Goal: Transaction & Acquisition: Purchase product/service

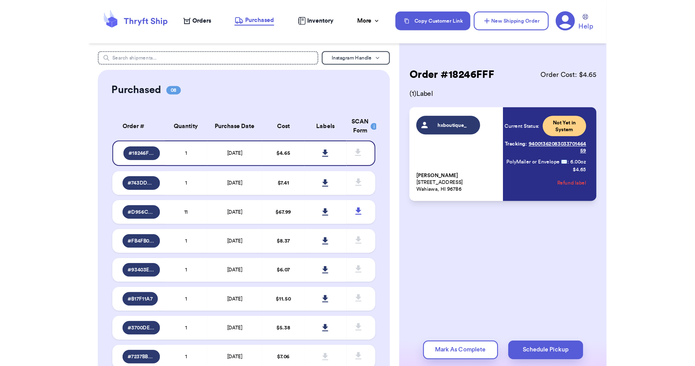
scroll to position [21, 0]
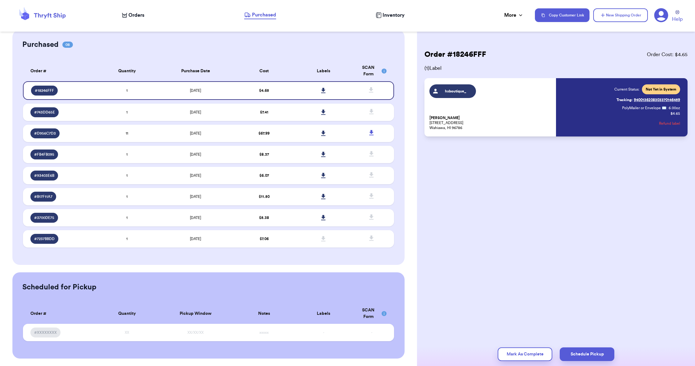
click at [138, 14] on span "Orders" at bounding box center [137, 14] width 16 height 7
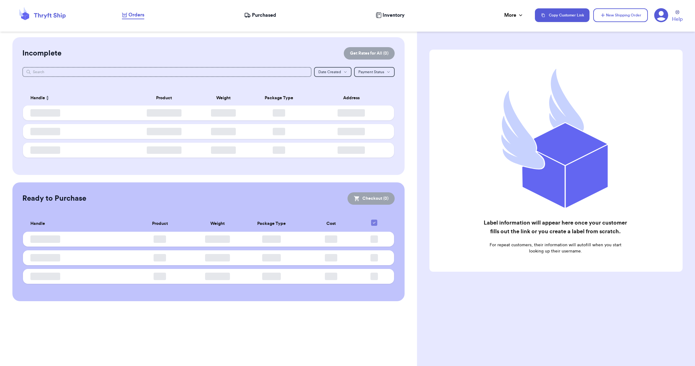
checkbox input "false"
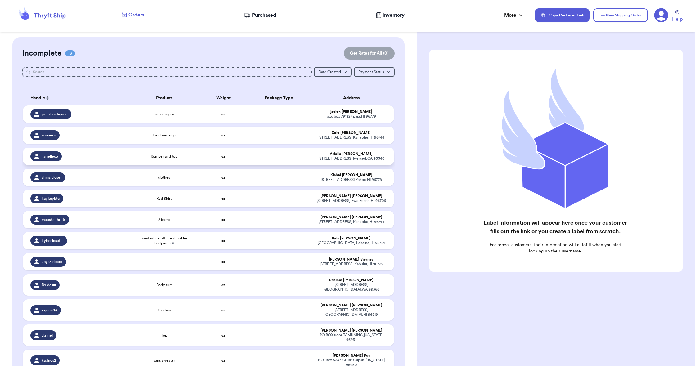
click at [136, 159] on div "Romper and top" at bounding box center [164, 156] width 67 height 5
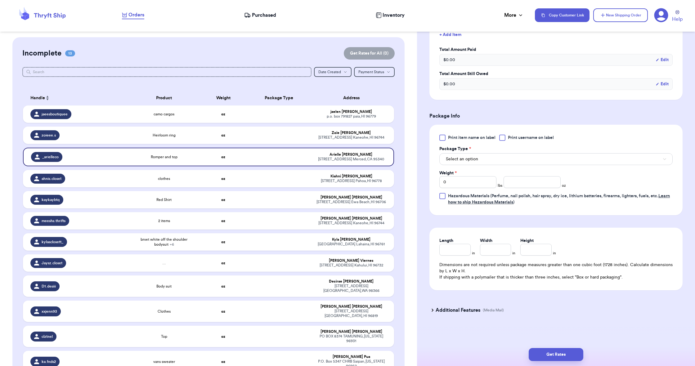
scroll to position [187, 0]
click at [483, 158] on button "Select an option" at bounding box center [556, 159] width 233 height 12
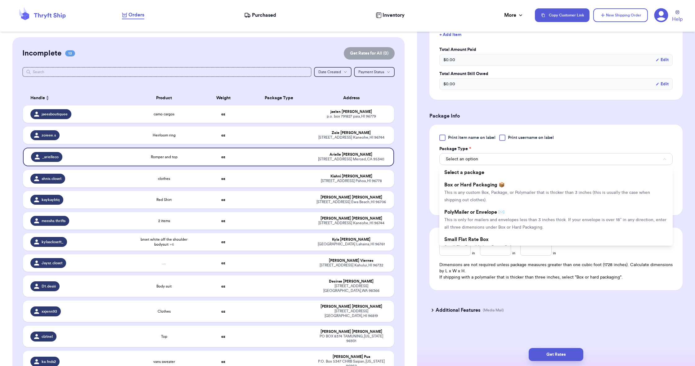
click at [469, 218] on li "PolyMailer or Envelope ✉️ This is only for mailers and envelopes less than 3 in…" at bounding box center [556, 219] width 233 height 27
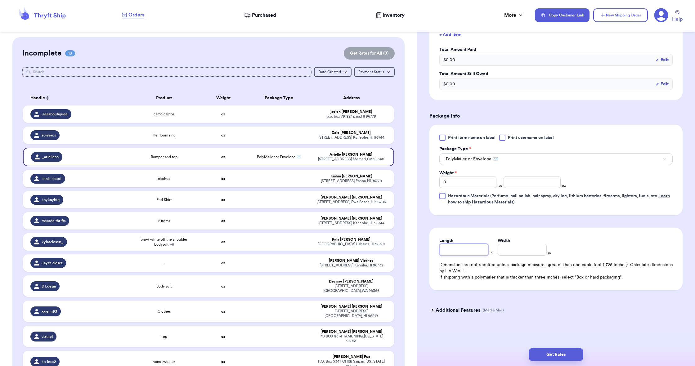
click at [463, 246] on input "Length" at bounding box center [464, 250] width 49 height 12
type input "1"
type input "13"
click at [520, 254] on input "Width *" at bounding box center [522, 250] width 49 height 12
type input "1"
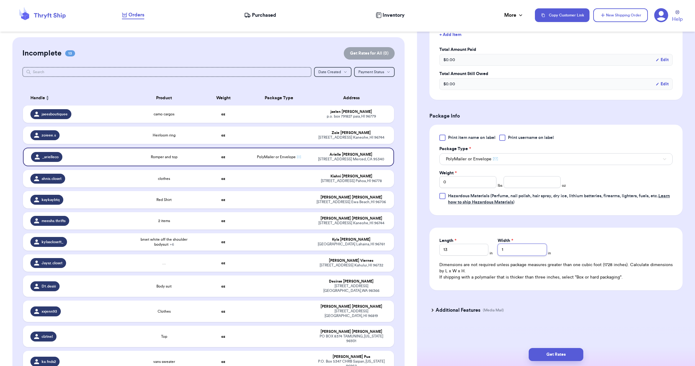
type input "10"
click at [456, 184] on input "0" at bounding box center [468, 182] width 57 height 12
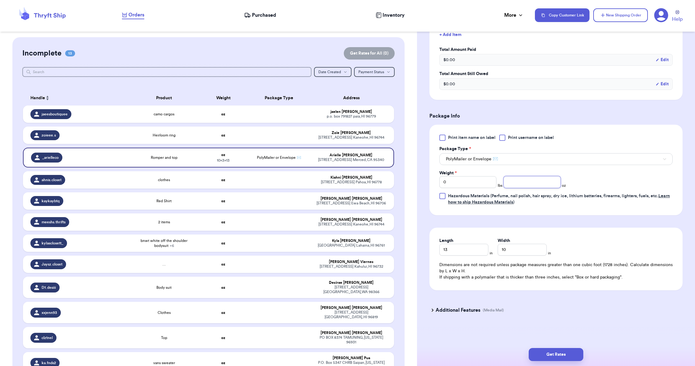
click at [536, 182] on input "number" at bounding box center [532, 182] width 57 height 12
click at [536, 183] on input "number" at bounding box center [532, 182] width 57 height 12
type input "11.8"
click at [551, 355] on button "Get Rates" at bounding box center [556, 354] width 55 height 13
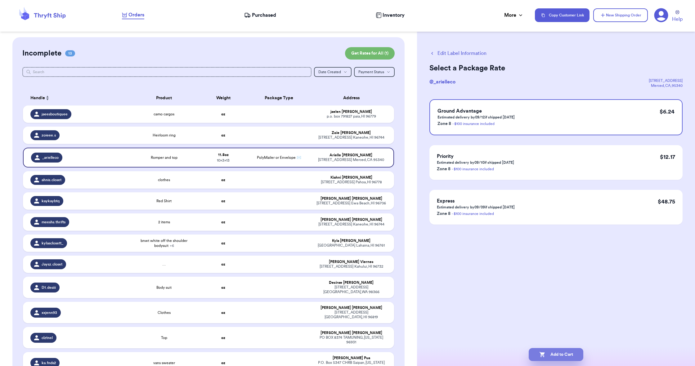
click at [551, 355] on button "Add to Cart" at bounding box center [556, 354] width 55 height 13
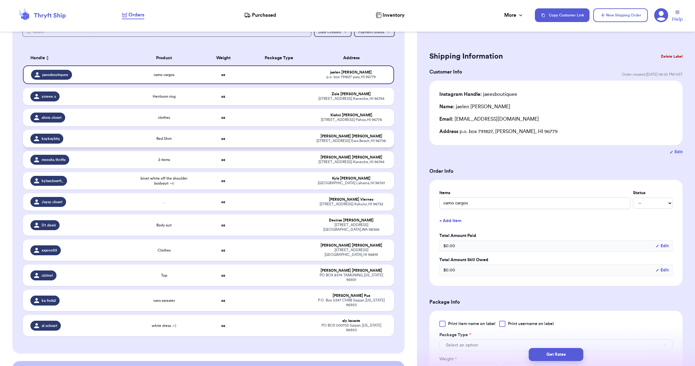
scroll to position [46, 0]
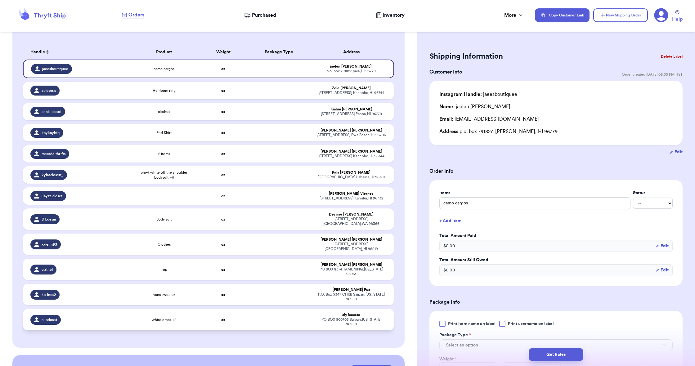
click at [216, 327] on td "oz" at bounding box center [223, 319] width 44 height 21
type input "white dress"
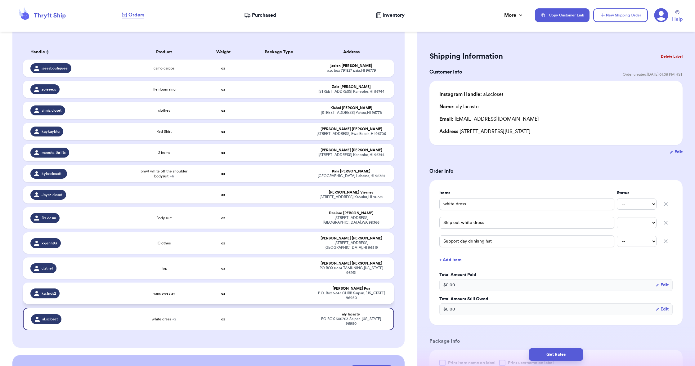
scroll to position [47, 0]
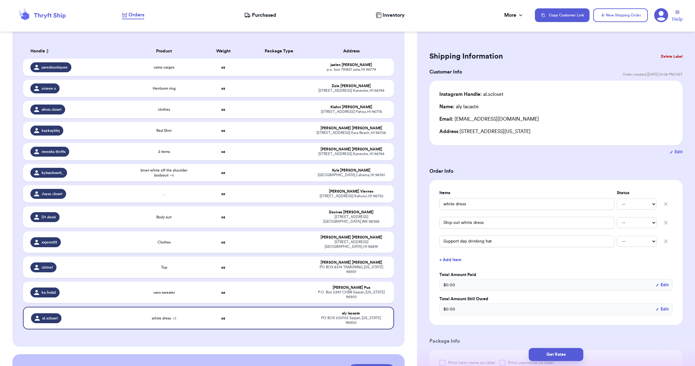
click at [669, 56] on button "Delete Label" at bounding box center [672, 57] width 27 height 14
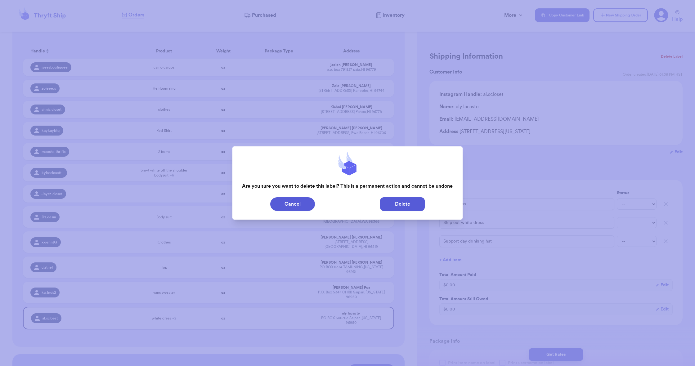
click at [401, 206] on button "Delete" at bounding box center [402, 204] width 45 height 14
type input "camo cargos"
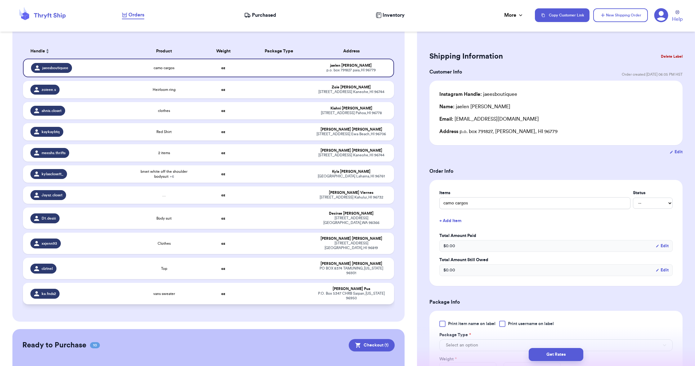
click at [323, 291] on div "[PERSON_NAME]" at bounding box center [351, 289] width 70 height 5
type input "vans sweater"
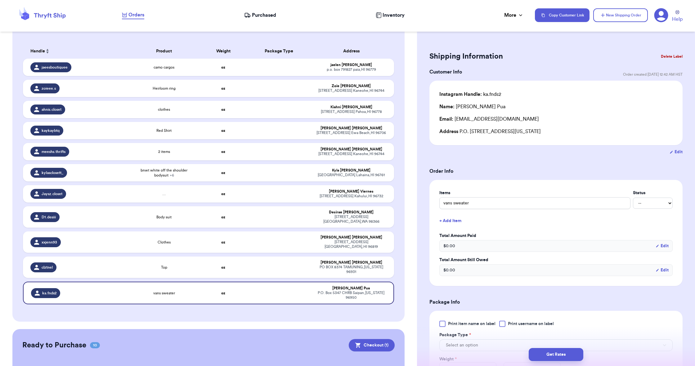
click at [671, 56] on button "Delete Label" at bounding box center [672, 57] width 27 height 14
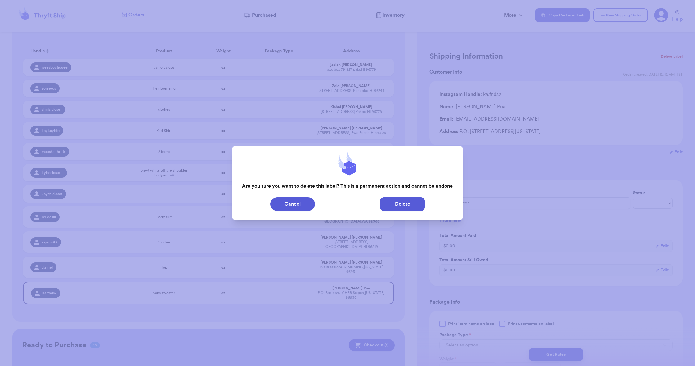
click at [411, 209] on button "Delete" at bounding box center [402, 204] width 45 height 14
type input "camo cargos"
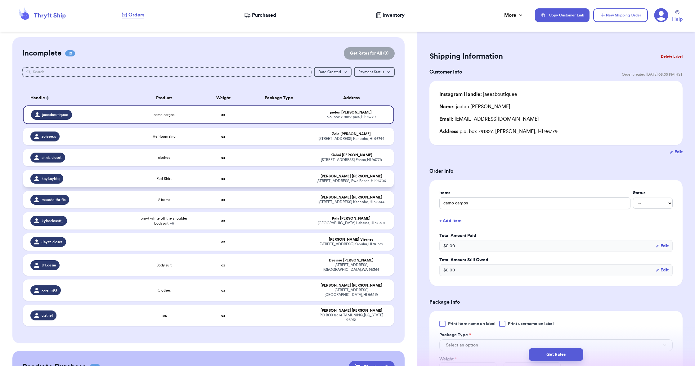
scroll to position [0, 0]
click at [606, 17] on icon "button" at bounding box center [603, 15] width 6 height 6
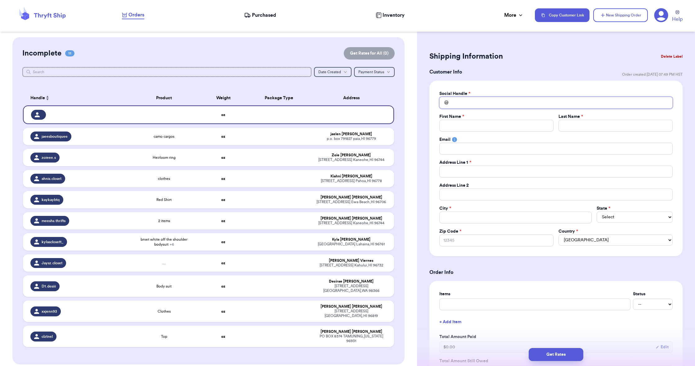
click at [530, 104] on input "Total Amount Paid" at bounding box center [556, 103] width 233 height 12
type input "c"
type input "ch"
type input "cha"
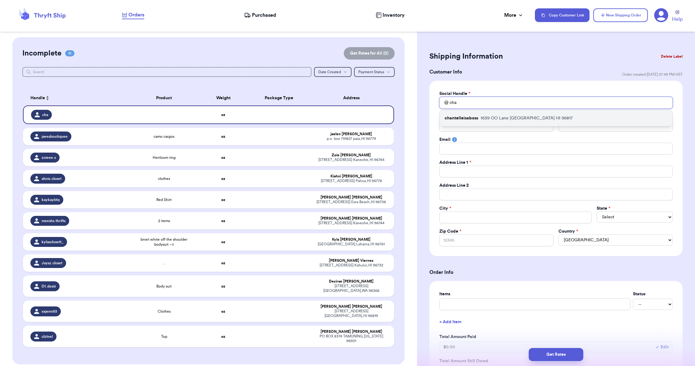
type input "cha"
click at [523, 118] on p "[STREET_ADDRESS]" at bounding box center [527, 118] width 92 height 6
type input "chantelleisaboss"
type input "Chantelle"
type input "[PERSON_NAME]"
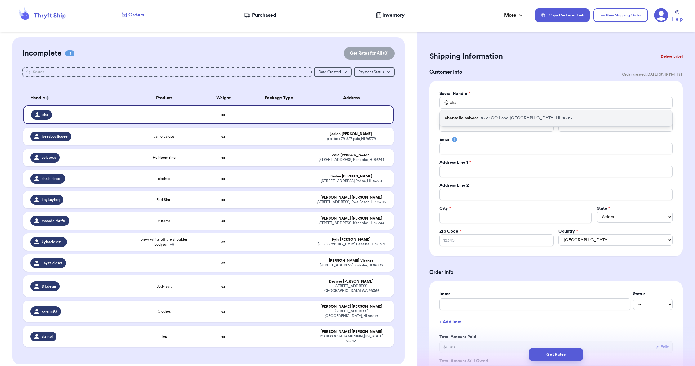
type input "[EMAIL_ADDRESS][DOMAIN_NAME]"
type input "1639 OO Lane"
type input "[GEOGRAPHIC_DATA]"
select select "HI"
type input "96817"
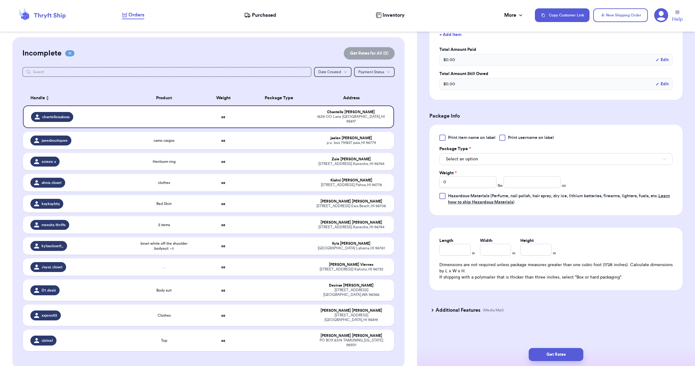
scroll to position [287, 0]
click at [482, 160] on button "Select an option" at bounding box center [556, 159] width 233 height 12
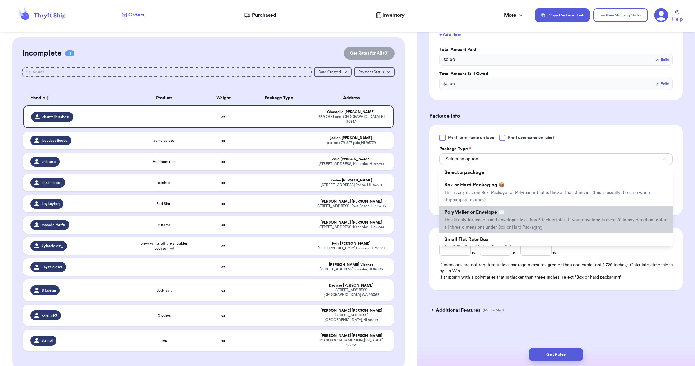
click at [479, 219] on span "This is only for mailers and envelopes less than 3 inches thick. If your envelo…" at bounding box center [556, 224] width 222 height 12
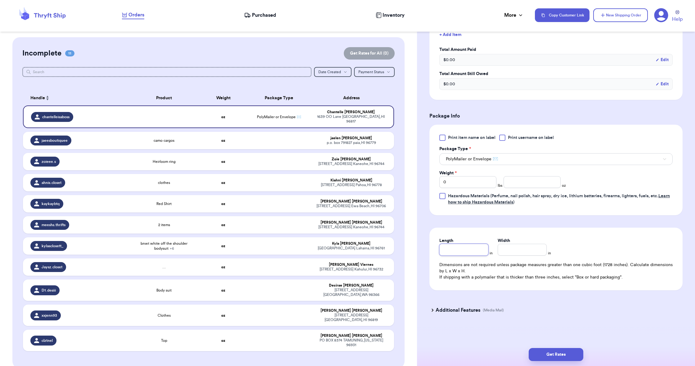
click at [470, 255] on input "Length" at bounding box center [464, 250] width 49 height 12
type input "1"
type input "13"
click at [512, 252] on input "Width *" at bounding box center [522, 250] width 49 height 12
type input "1"
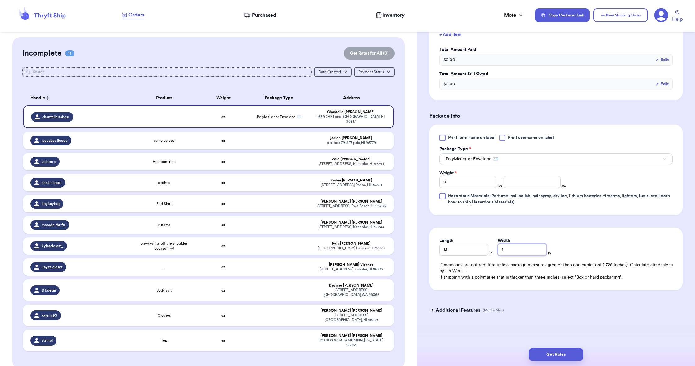
type input "10"
click at [458, 184] on input "0" at bounding box center [468, 182] width 57 height 12
click at [457, 185] on input "0" at bounding box center [468, 182] width 57 height 12
type input "1"
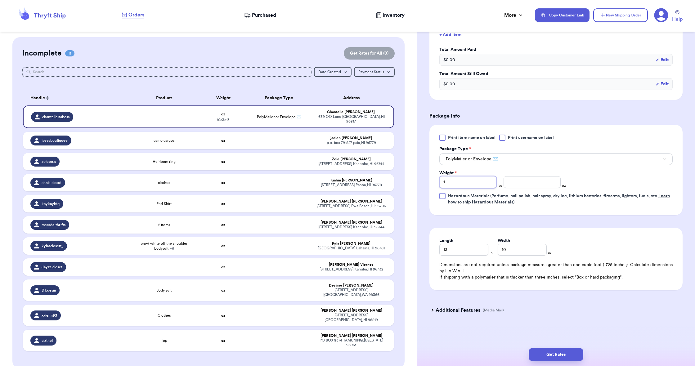
type input "1"
click at [506, 183] on input "number" at bounding box center [532, 182] width 57 height 12
type input "9.7"
click at [547, 353] on button "Get Rates" at bounding box center [556, 354] width 55 height 13
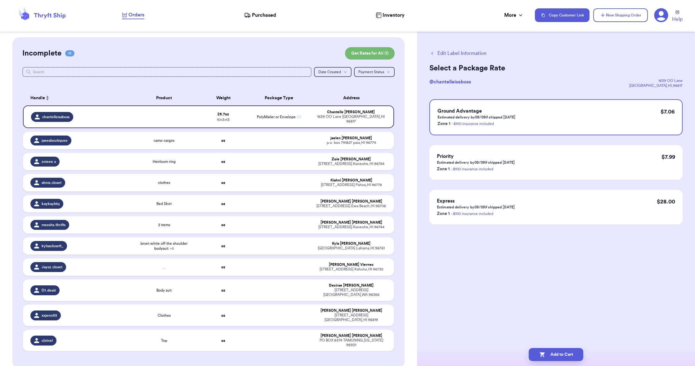
click at [547, 353] on button "Add to Cart" at bounding box center [556, 354] width 55 height 13
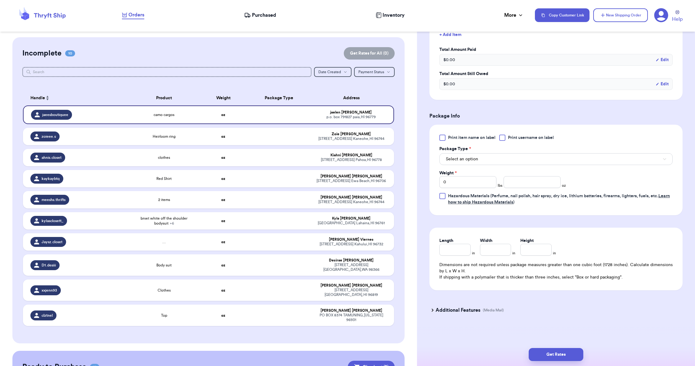
scroll to position [187, 0]
click at [459, 164] on button "Select an option" at bounding box center [556, 159] width 233 height 12
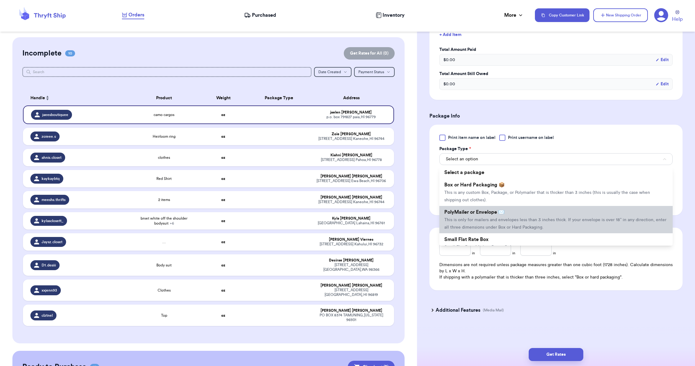
click at [464, 212] on span "PolyMailer or Envelope ✉️" at bounding box center [475, 212] width 60 height 5
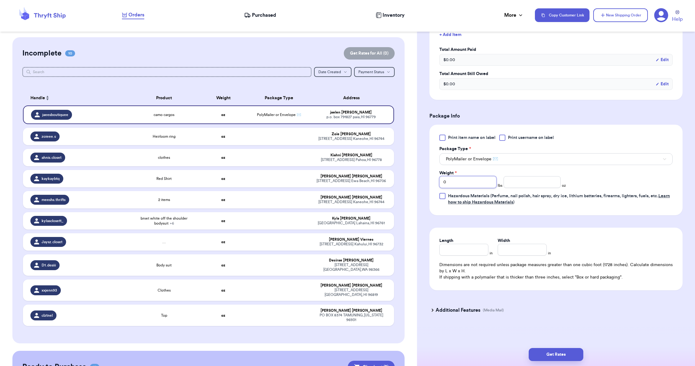
click at [450, 183] on input "0" at bounding box center [468, 182] width 57 height 12
type input "1"
click at [508, 185] on input "number" at bounding box center [532, 182] width 57 height 12
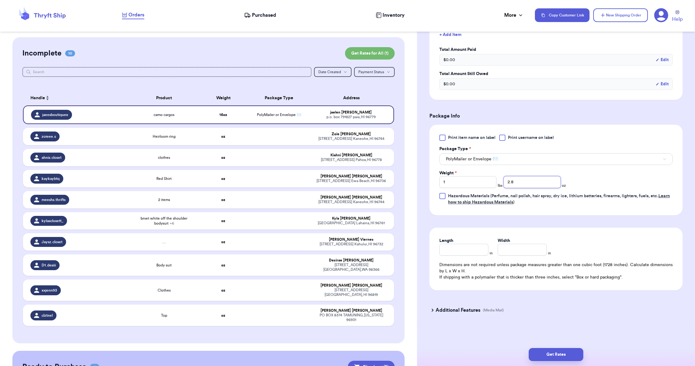
type input "2.8"
click at [457, 248] on input "Length" at bounding box center [464, 250] width 49 height 12
type input "13"
click at [502, 251] on input "Width *" at bounding box center [522, 250] width 49 height 12
type input "10"
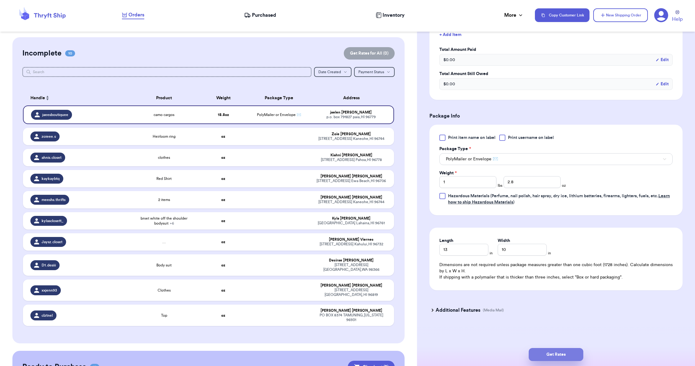
click at [550, 359] on button "Get Rates" at bounding box center [556, 354] width 55 height 13
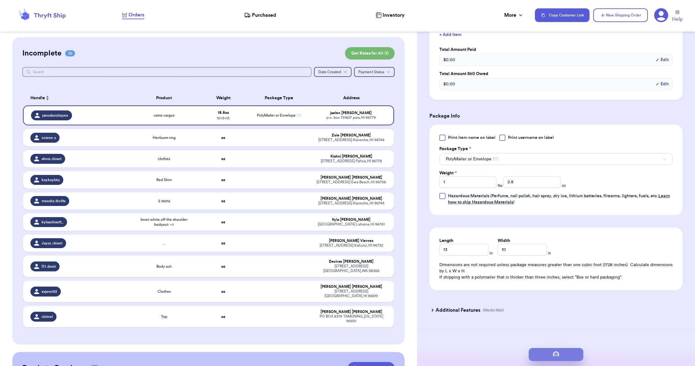
scroll to position [0, 0]
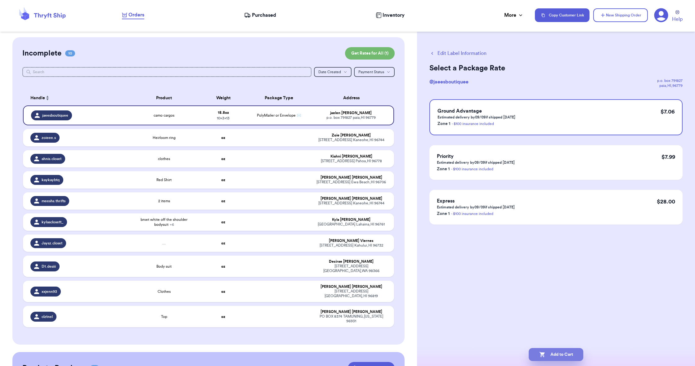
click at [550, 359] on button "Add to Cart" at bounding box center [556, 354] width 55 height 13
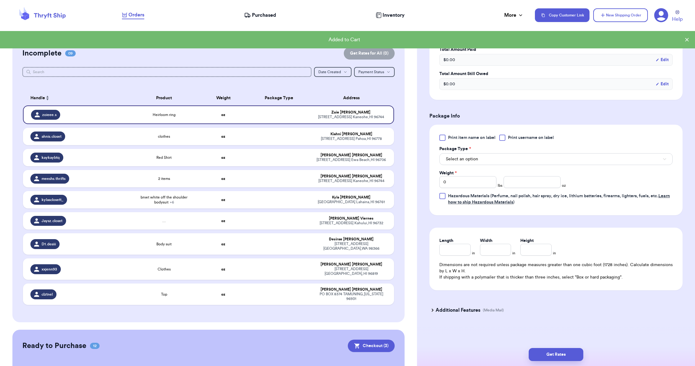
scroll to position [187, 0]
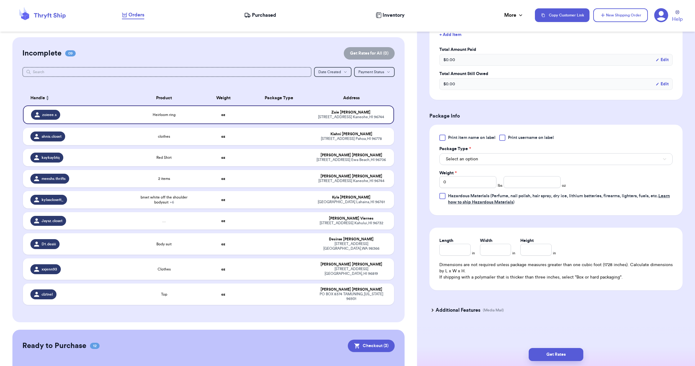
click at [481, 163] on button "Select an option" at bounding box center [556, 159] width 233 height 12
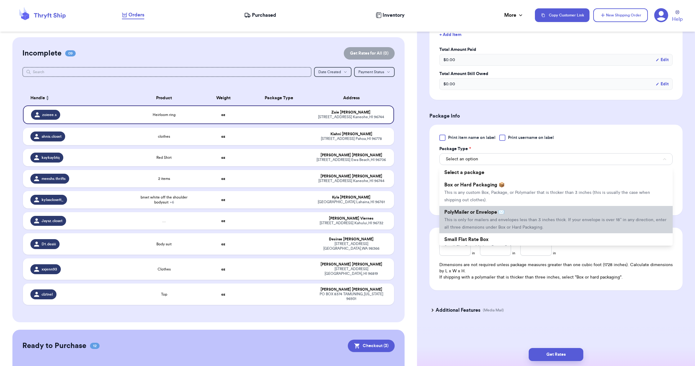
click at [483, 211] on span "PolyMailer or Envelope ✉️" at bounding box center [475, 212] width 60 height 5
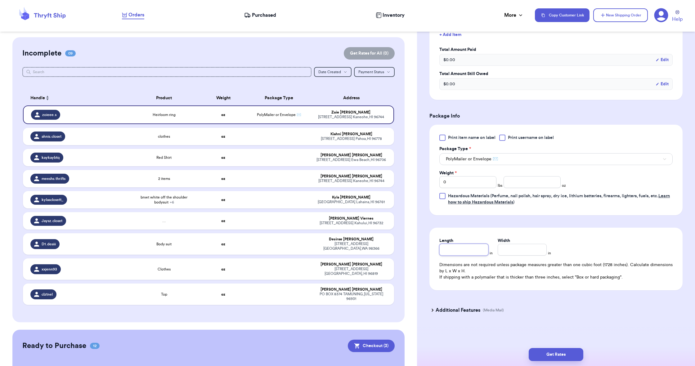
click at [465, 250] on input "Length" at bounding box center [464, 250] width 49 height 12
type input "9"
click at [525, 253] on input "Width *" at bounding box center [522, 250] width 49 height 12
type input "6"
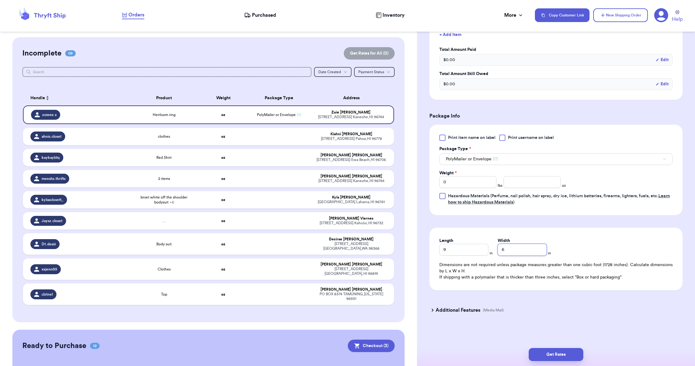
type input "6"
click at [522, 184] on input "number" at bounding box center [532, 182] width 57 height 12
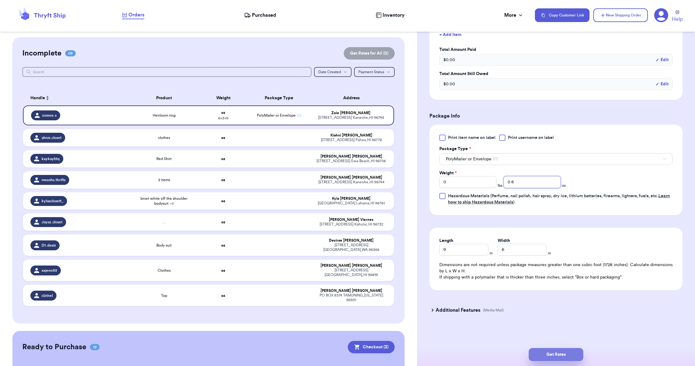
type input "0.6"
click at [550, 358] on button "Get Rates" at bounding box center [556, 354] width 55 height 13
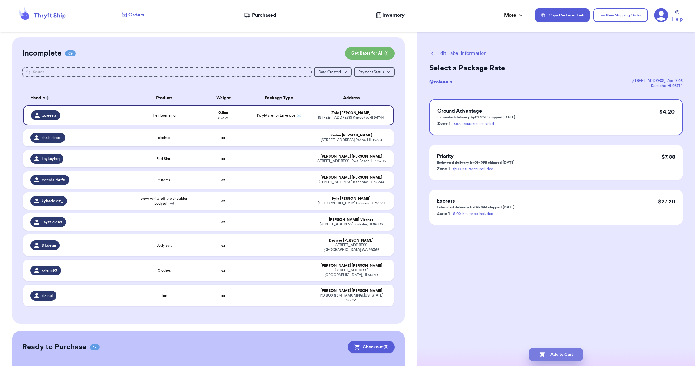
click at [554, 358] on button "Add to Cart" at bounding box center [556, 354] width 55 height 13
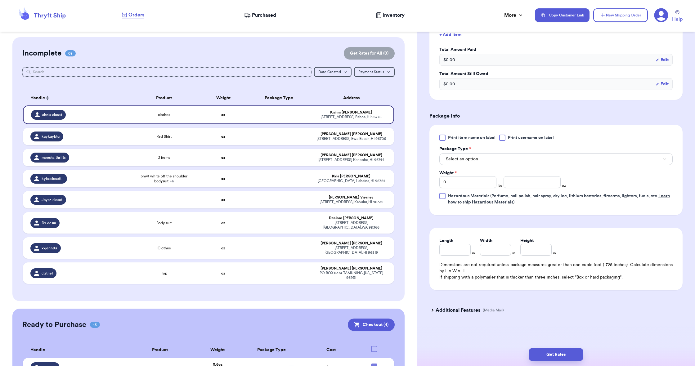
scroll to position [0, 0]
click at [475, 157] on span "Select an option" at bounding box center [462, 159] width 32 height 6
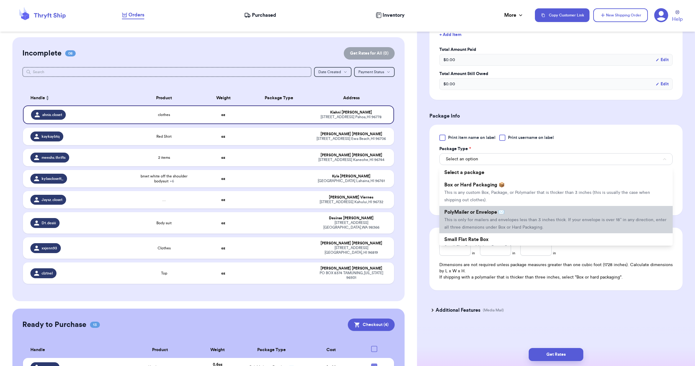
scroll to position [1, 0]
click at [467, 214] on span "PolyMailer or Envelope ✉️" at bounding box center [475, 211] width 60 height 5
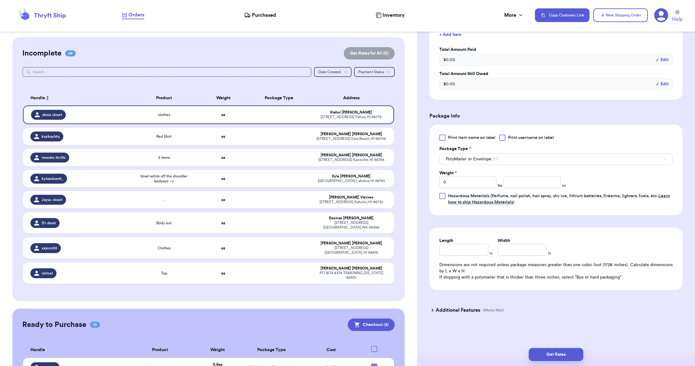
scroll to position [0, 0]
click at [458, 250] on input "Length" at bounding box center [464, 250] width 49 height 12
type input "1"
type input "13"
click at [514, 252] on input "Width *" at bounding box center [522, 250] width 49 height 12
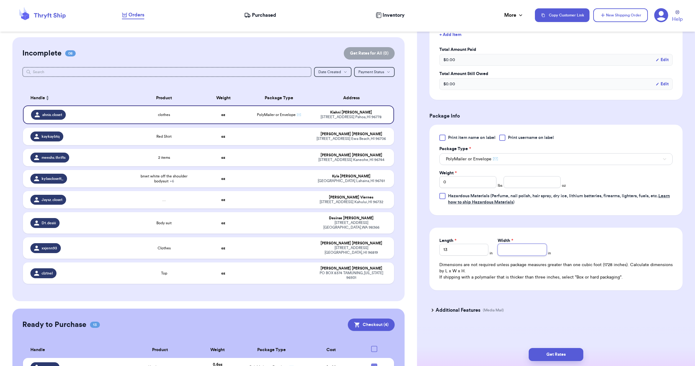
type input "1"
type input "10"
click at [465, 184] on input "0" at bounding box center [468, 182] width 57 height 12
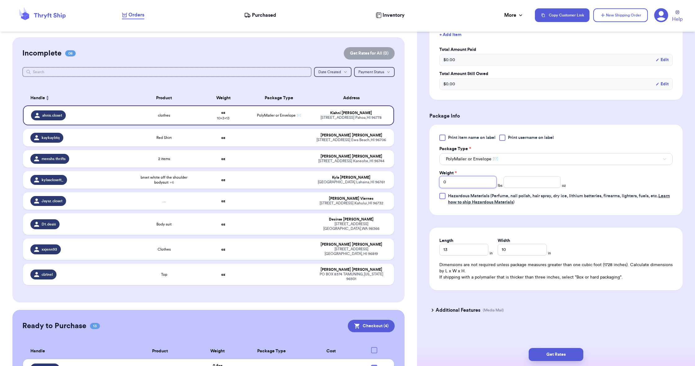
type input "1"
click at [507, 182] on input "number" at bounding box center [532, 182] width 57 height 12
type input "4.3"
click at [549, 351] on button "Get Rates" at bounding box center [556, 354] width 55 height 13
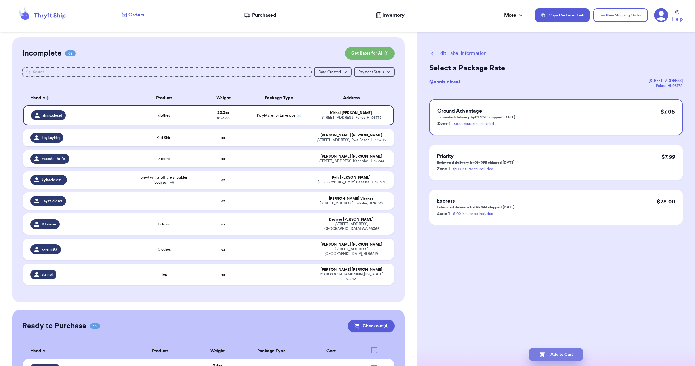
click at [551, 354] on button "Add to Cart" at bounding box center [556, 354] width 55 height 13
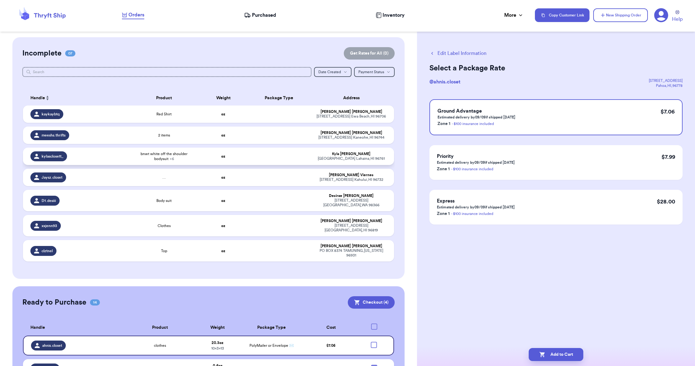
click at [280, 163] on td at bounding box center [279, 156] width 67 height 17
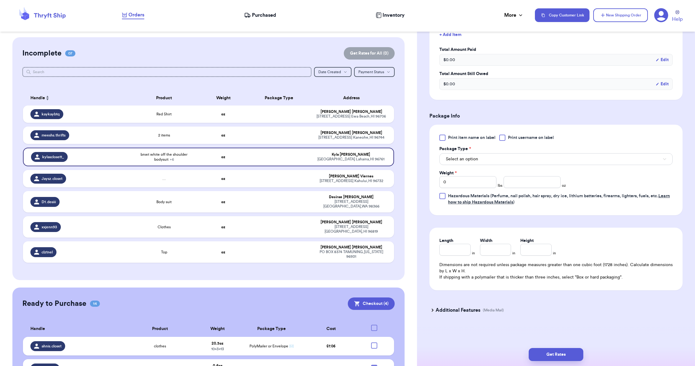
scroll to position [301, 0]
click at [455, 164] on button "Select an option" at bounding box center [556, 159] width 233 height 12
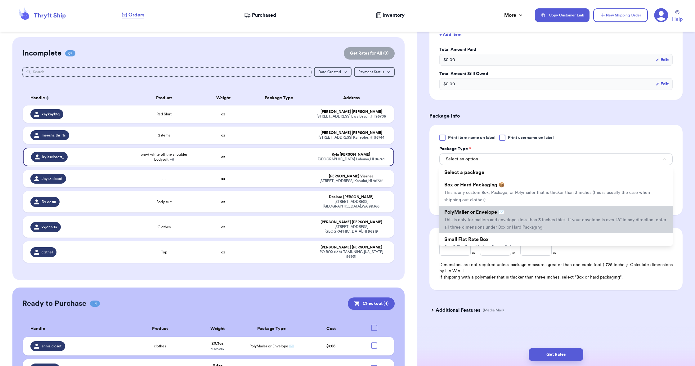
click at [465, 210] on span "PolyMailer or Envelope ✉️" at bounding box center [475, 212] width 60 height 5
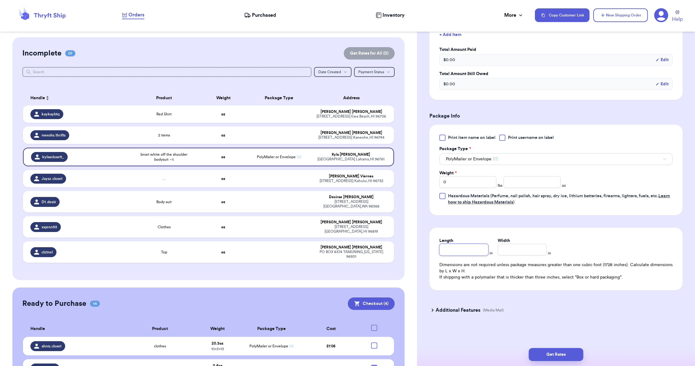
click at [459, 251] on input "Length" at bounding box center [464, 250] width 49 height 12
type input "1"
type input "13"
click at [504, 252] on input "Width *" at bounding box center [522, 250] width 49 height 12
type input "1"
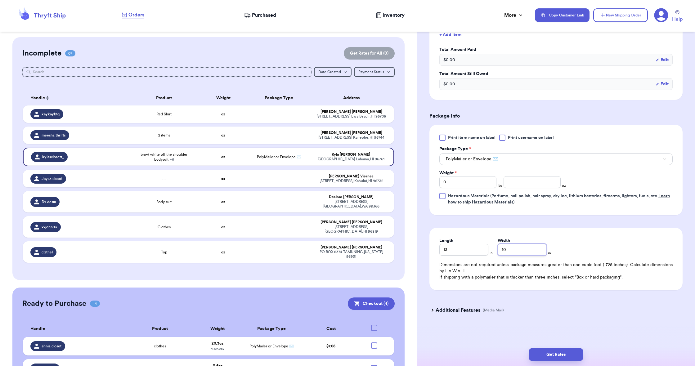
type input "10"
click at [470, 184] on input "0" at bounding box center [468, 182] width 57 height 12
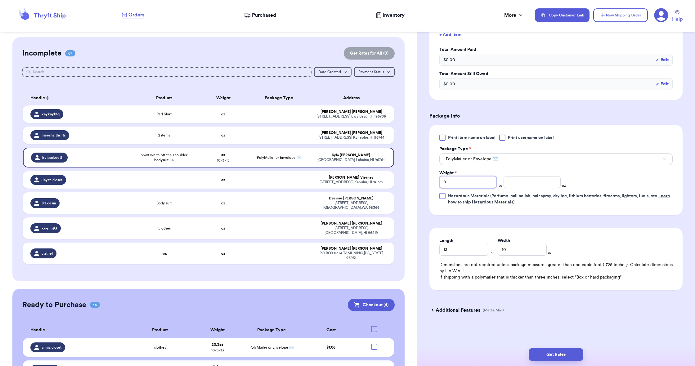
type input "01"
click at [462, 183] on input "01" at bounding box center [468, 182] width 57 height 12
type input "1"
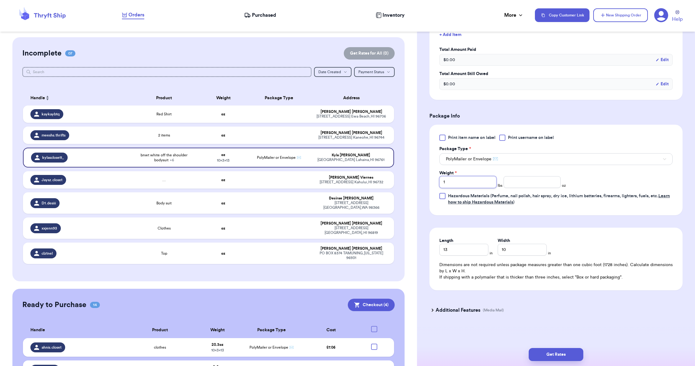
type input "1"
click at [511, 183] on input "number" at bounding box center [532, 182] width 57 height 12
type input "13.1"
click at [566, 357] on button "Get Rates" at bounding box center [556, 354] width 55 height 13
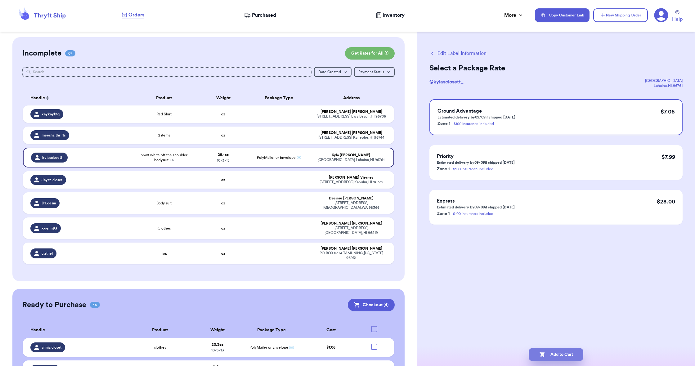
click at [566, 357] on button "Add to Cart" at bounding box center [556, 354] width 55 height 13
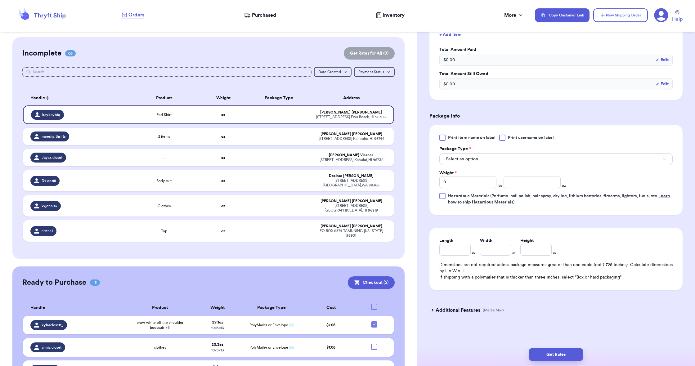
scroll to position [187, 0]
click at [465, 156] on button "Select an option" at bounding box center [556, 159] width 233 height 12
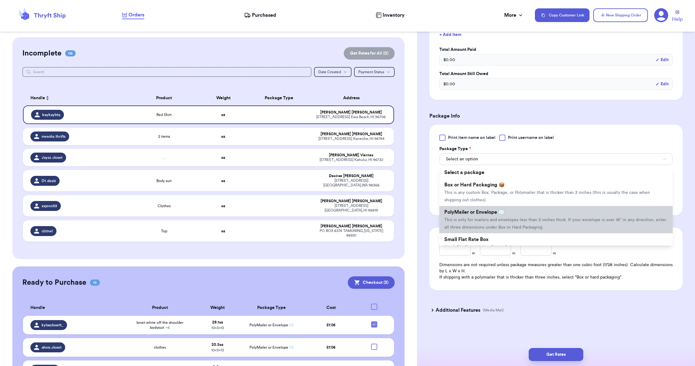
click at [470, 220] on span "This is only for mailers and envelopes less than 3 inches thick. If your envelo…" at bounding box center [556, 224] width 222 height 12
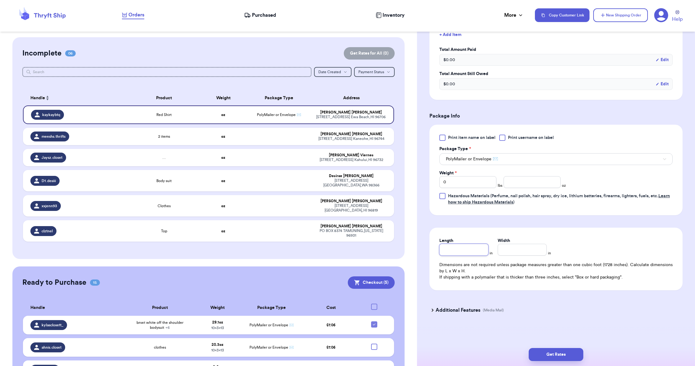
click at [462, 254] on input "Length" at bounding box center [464, 250] width 49 height 12
type input "9"
click at [510, 253] on input "Width *" at bounding box center [522, 250] width 49 height 12
type input "6"
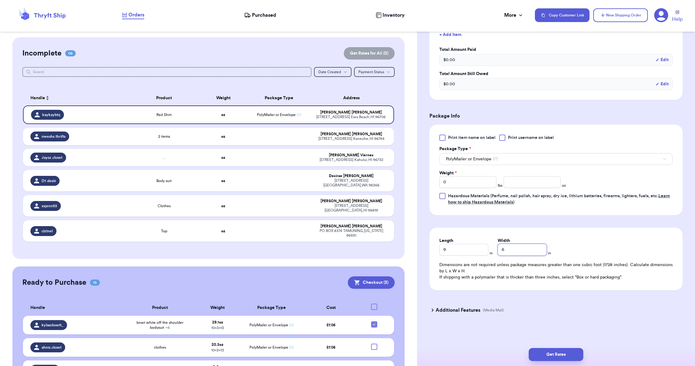
type input "6"
click at [513, 183] on input "number" at bounding box center [532, 182] width 57 height 12
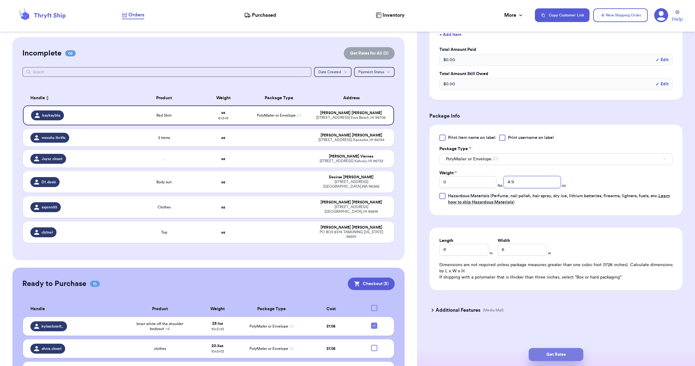
type input "4.9"
click at [557, 354] on button "Get Rates" at bounding box center [556, 354] width 55 height 13
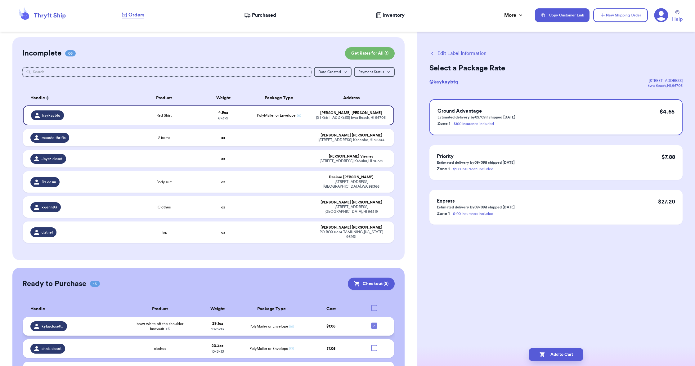
scroll to position [0, 0]
click at [375, 327] on icon at bounding box center [374, 326] width 2 height 2
click at [374, 323] on input "checkbox" at bounding box center [374, 323] width 0 height 0
checkbox input "false"
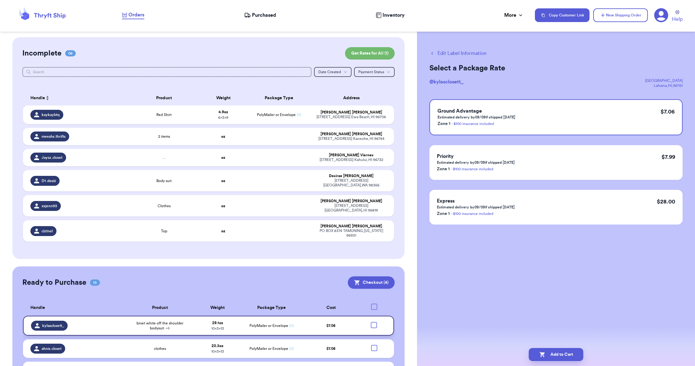
scroll to position [5, 0]
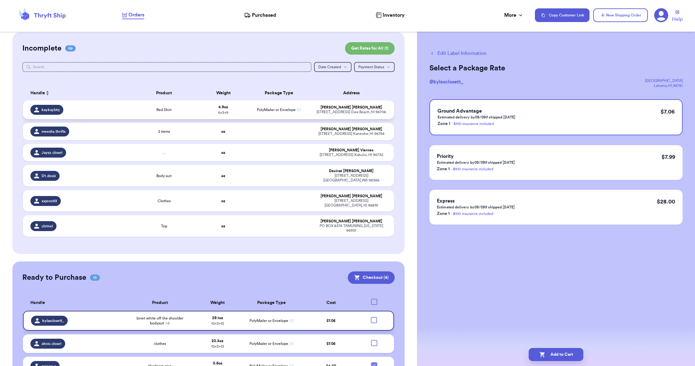
click at [310, 119] on td "PolyMailer or Envelope ✉️" at bounding box center [279, 110] width 67 height 19
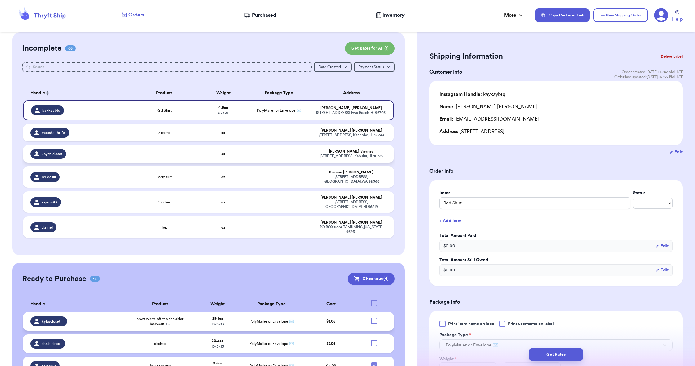
scroll to position [4, 0]
click at [545, 357] on button "Get Rates" at bounding box center [556, 354] width 55 height 13
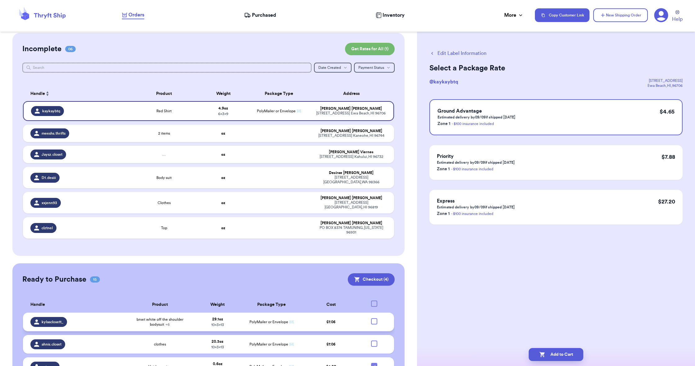
click at [545, 357] on icon "button" at bounding box center [543, 355] width 6 height 6
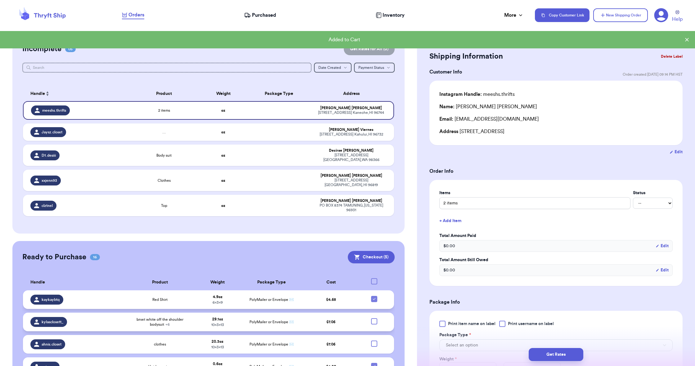
click at [373, 299] on icon at bounding box center [374, 299] width 5 height 5
click at [374, 296] on input "checkbox" at bounding box center [374, 296] width 0 height 0
checkbox input "false"
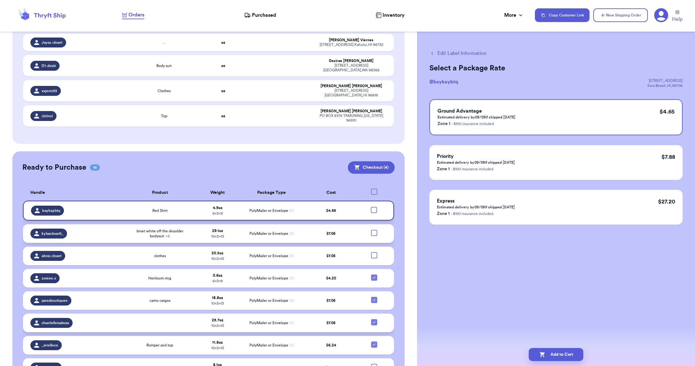
scroll to position [93, 0]
click at [374, 320] on icon at bounding box center [374, 322] width 5 height 5
click at [374, 319] on input "checkbox" at bounding box center [374, 319] width 0 height 0
checkbox input "false"
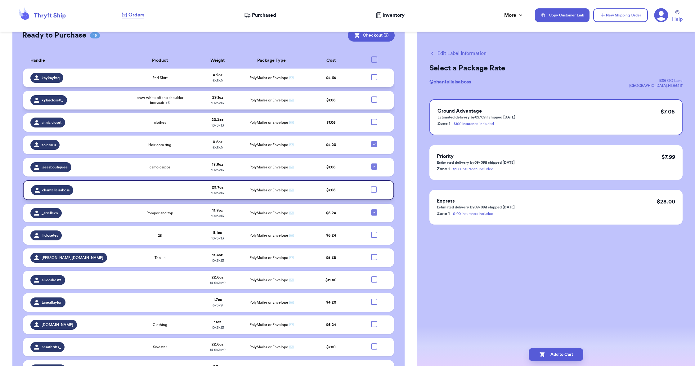
scroll to position [224, 0]
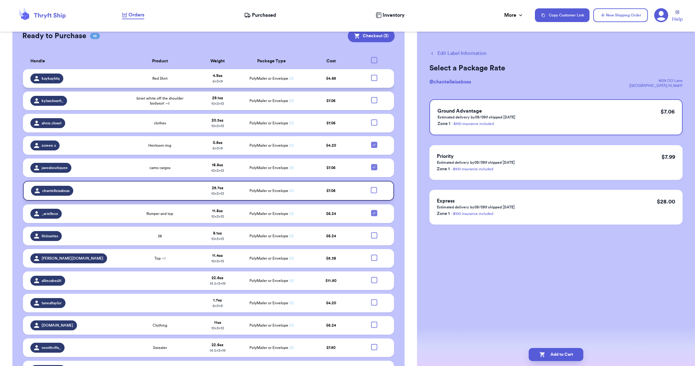
click at [374, 101] on div at bounding box center [374, 100] width 6 height 6
click at [374, 97] on input "checkbox" at bounding box center [374, 97] width 0 height 0
checkbox input "true"
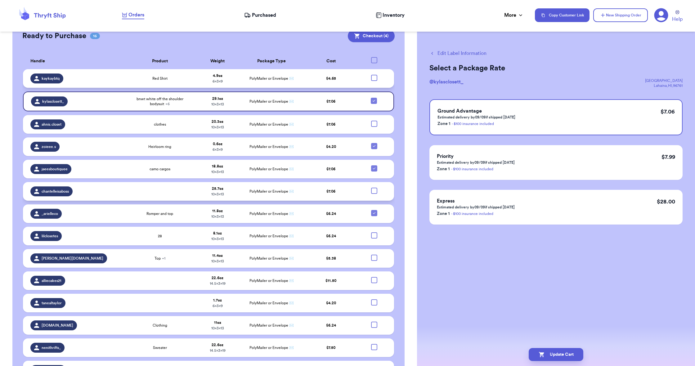
click at [376, 77] on div at bounding box center [374, 78] width 6 height 6
click at [374, 75] on input "checkbox" at bounding box center [374, 75] width 0 height 0
checkbox input "true"
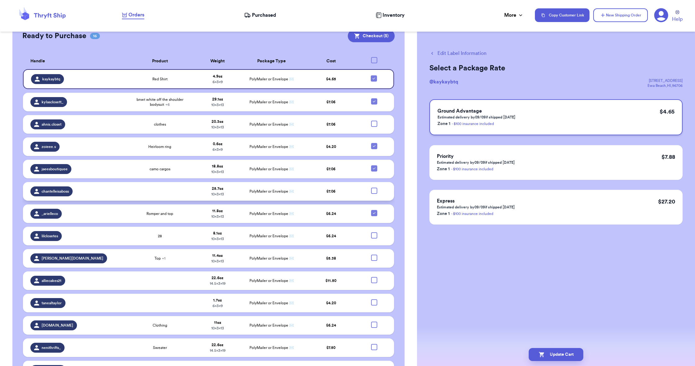
scroll to position [0, 0]
click at [374, 191] on div at bounding box center [374, 191] width 6 height 6
click at [374, 188] on input "checkbox" at bounding box center [374, 187] width 0 height 0
checkbox input "true"
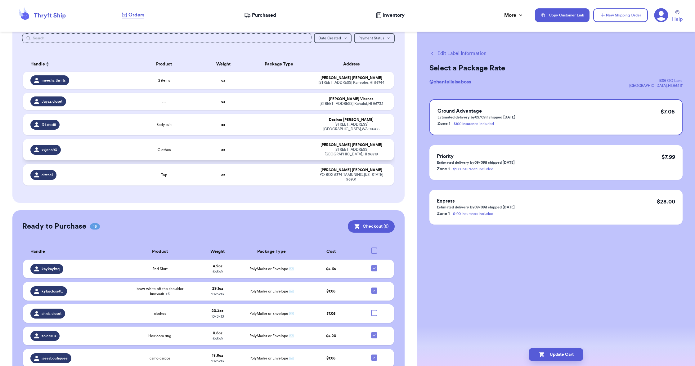
scroll to position [25, 0]
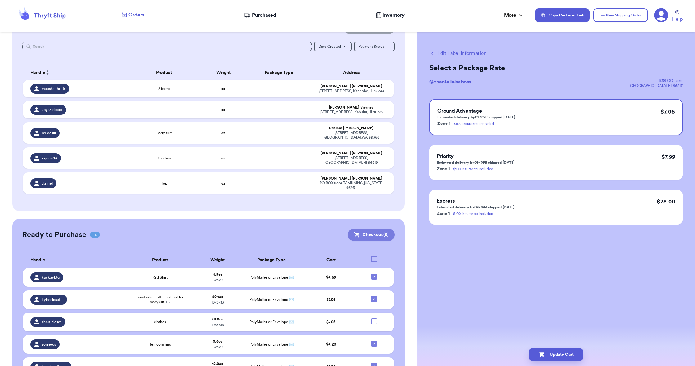
click at [376, 230] on button "Checkout ( 6 )" at bounding box center [371, 235] width 47 height 12
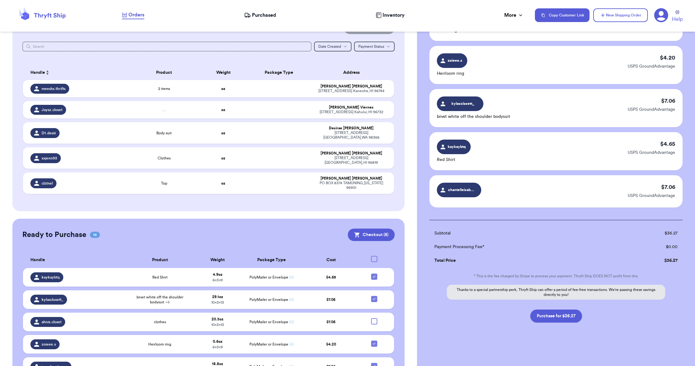
scroll to position [117, 0]
click at [543, 316] on button "Purchase for $36.27" at bounding box center [557, 316] width 52 height 13
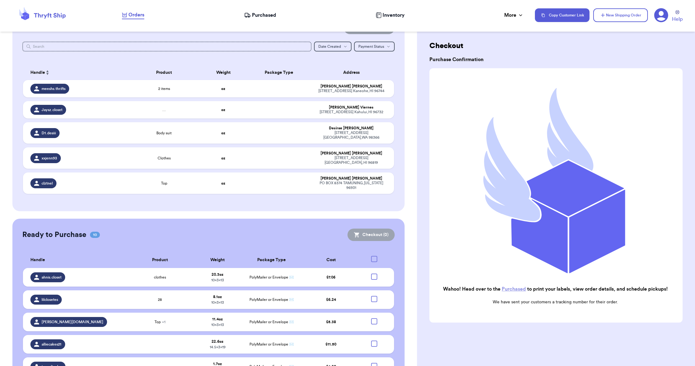
click at [257, 15] on span "Purchased" at bounding box center [264, 14] width 24 height 7
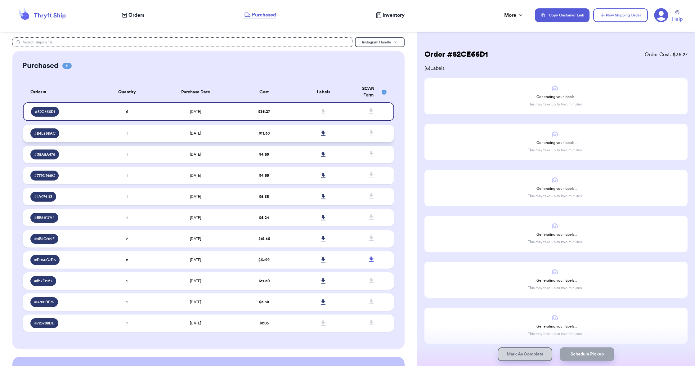
click at [187, 140] on td "[DATE]" at bounding box center [196, 133] width 78 height 17
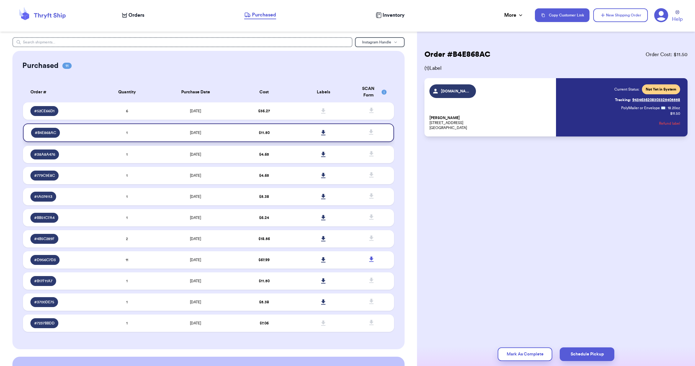
click at [323, 135] on icon at bounding box center [323, 132] width 4 height 5
click at [133, 15] on span "Orders" at bounding box center [137, 14] width 16 height 7
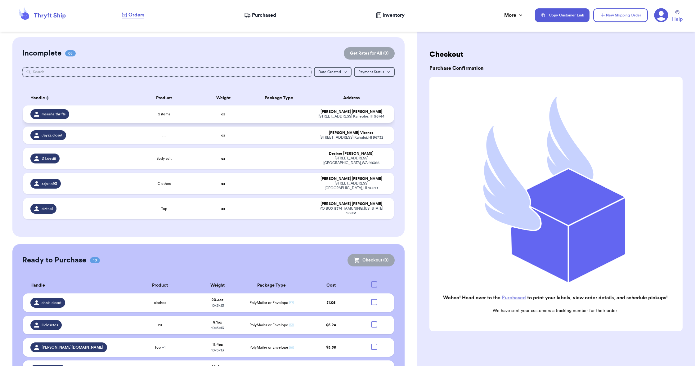
click at [138, 116] on div "2 items" at bounding box center [164, 114] width 67 height 5
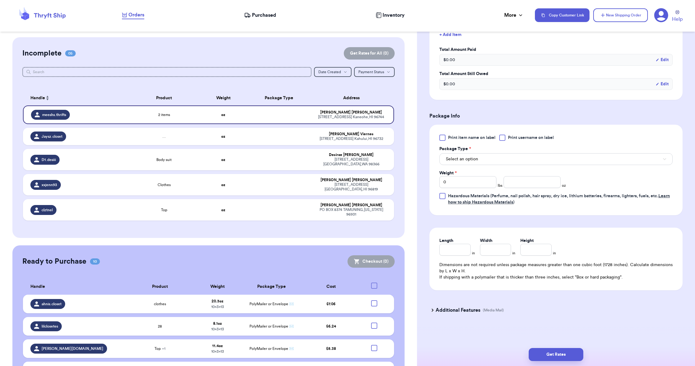
scroll to position [187, 0]
click at [451, 160] on span "Select an option" at bounding box center [462, 159] width 32 height 6
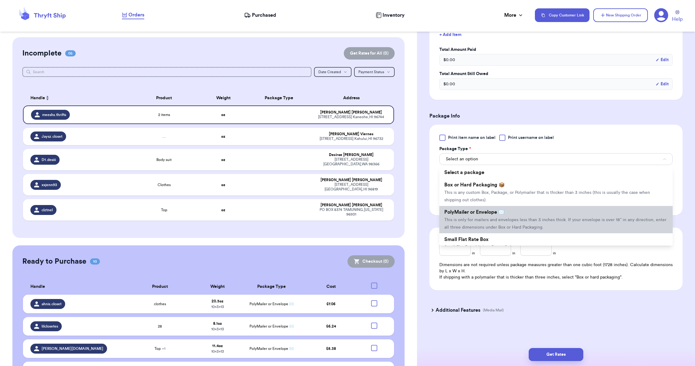
click at [461, 217] on li "PolyMailer or Envelope ✉️ This is only for mailers and envelopes less than 3 in…" at bounding box center [556, 219] width 233 height 27
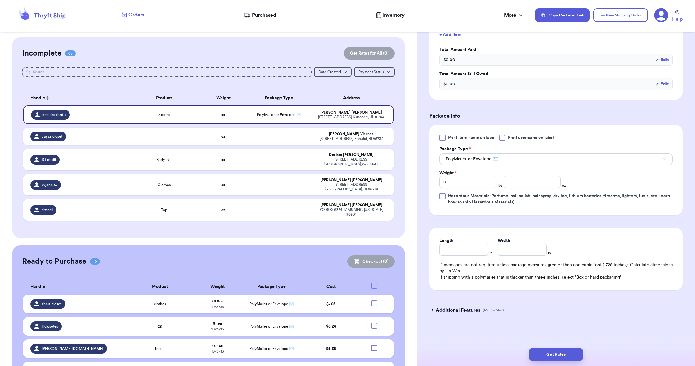
scroll to position [1, 0]
click at [454, 252] on input "Length" at bounding box center [464, 250] width 49 height 12
type input "1"
type input "19"
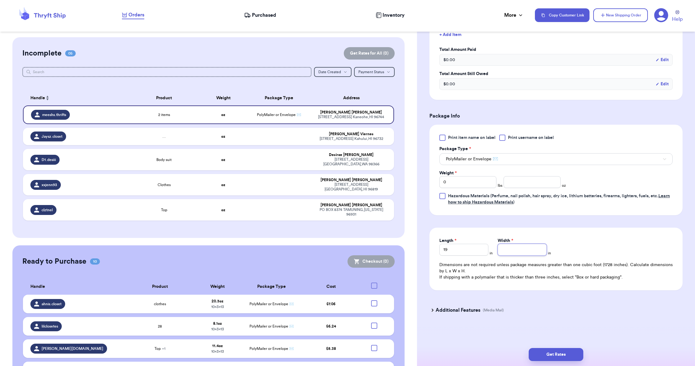
click at [506, 252] on input "Width *" at bounding box center [522, 250] width 49 height 12
type input "1"
type input "14"
type input "14.5"
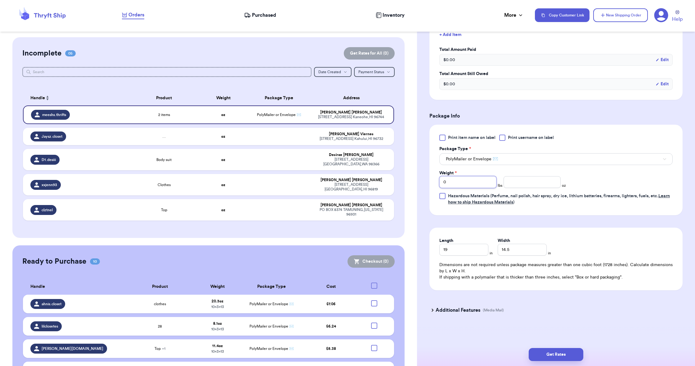
click at [453, 181] on input "0" at bounding box center [468, 182] width 57 height 12
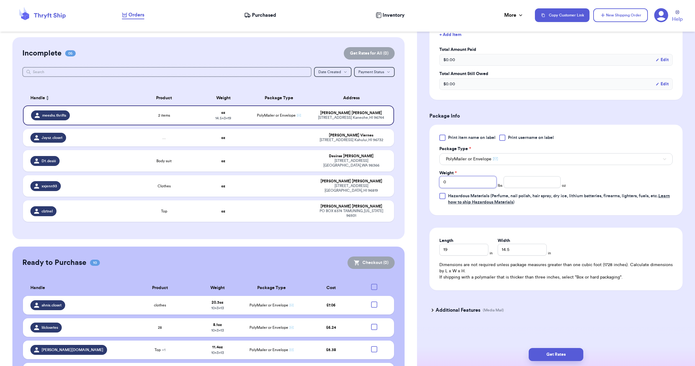
type input "1"
click at [511, 181] on input "number" at bounding box center [532, 182] width 57 height 12
type input "13.7"
click at [556, 353] on button "Get Rates" at bounding box center [556, 354] width 55 height 13
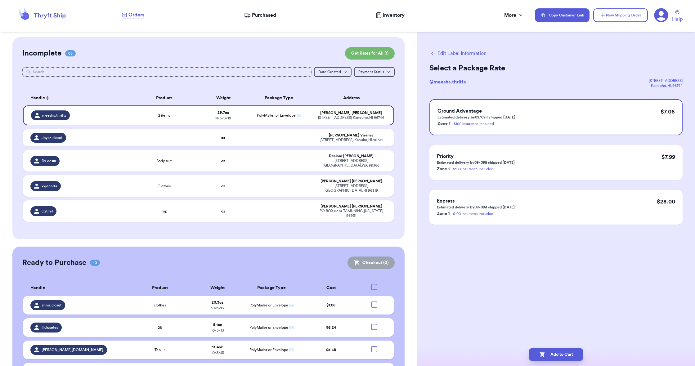
click at [556, 353] on button "Add to Cart" at bounding box center [556, 354] width 55 height 13
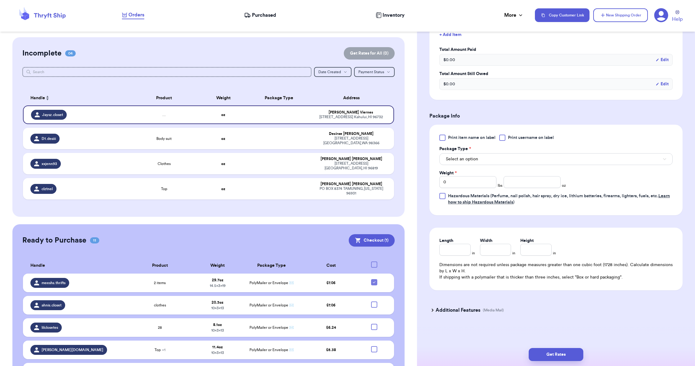
scroll to position [187, 0]
click at [455, 159] on span "Select an option" at bounding box center [462, 159] width 32 height 6
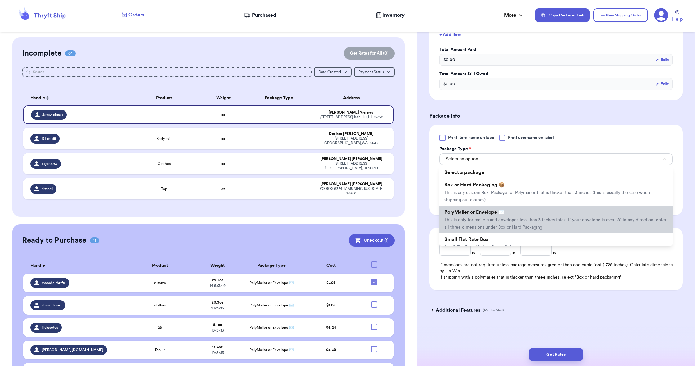
click at [450, 212] on span "PolyMailer or Envelope ✉️" at bounding box center [475, 212] width 60 height 5
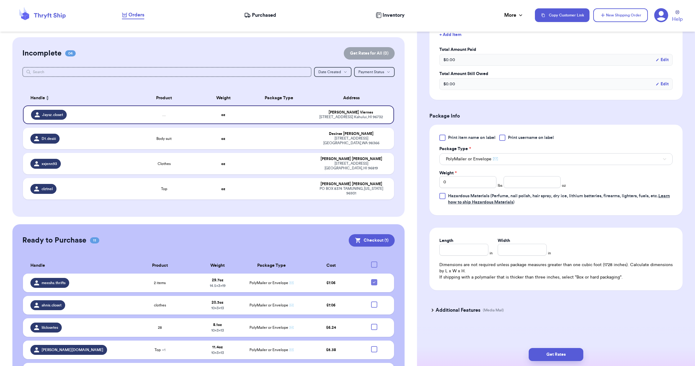
scroll to position [0, 0]
click at [457, 248] on input "Length" at bounding box center [464, 250] width 49 height 12
type input "1"
type input "13"
type input "1"
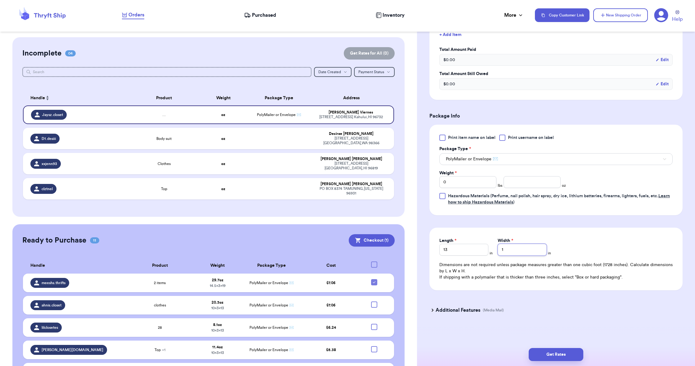
click at [515, 250] on input "1" at bounding box center [522, 250] width 49 height 12
type input "10"
click at [517, 186] on input "number" at bounding box center [532, 182] width 57 height 12
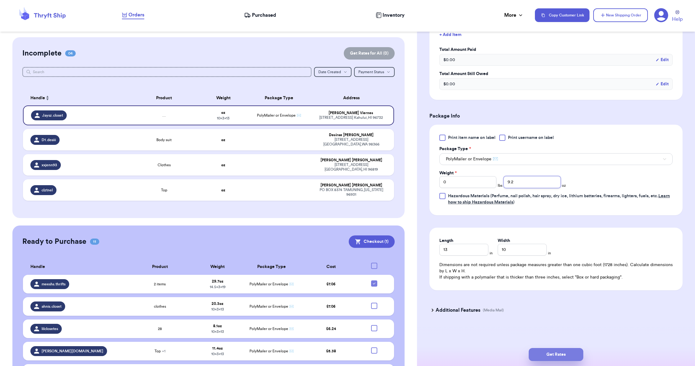
type input "9.2"
click at [569, 352] on button "Get Rates" at bounding box center [556, 354] width 55 height 13
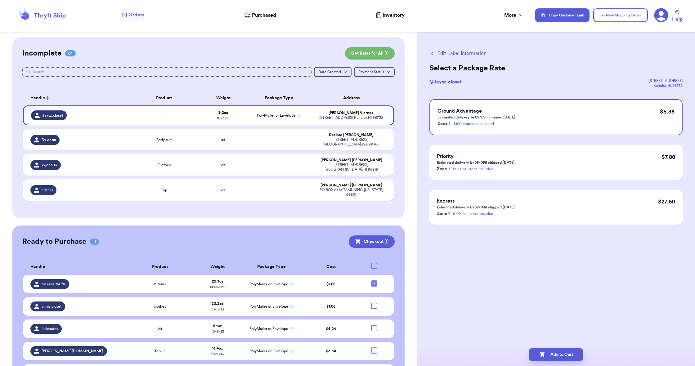
click at [569, 352] on button "Add to Cart" at bounding box center [556, 354] width 55 height 13
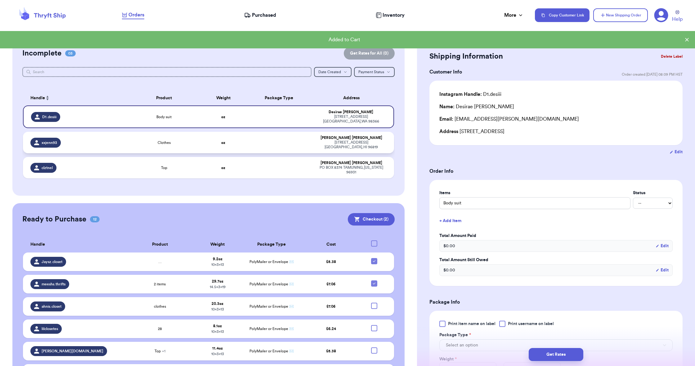
click at [296, 151] on td at bounding box center [279, 142] width 67 height 21
type input "Clothes"
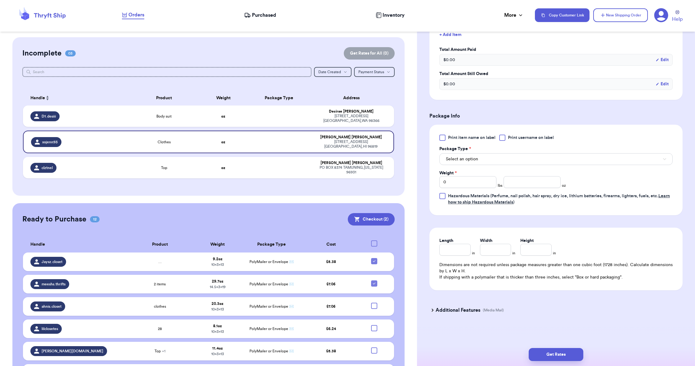
scroll to position [187, 0]
click at [453, 160] on span "Select an option" at bounding box center [462, 159] width 32 height 6
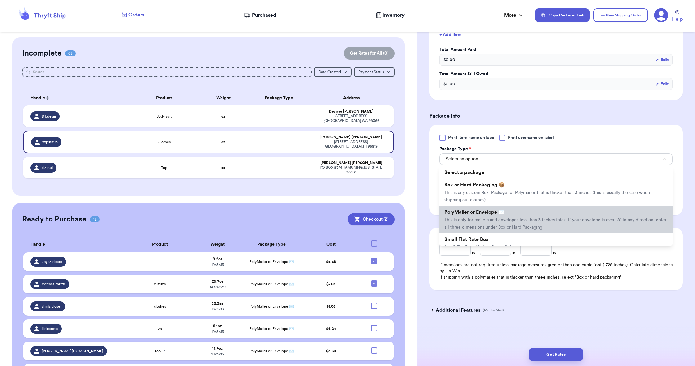
click at [455, 215] on span "PolyMailer or Envelope ✉️" at bounding box center [475, 212] width 60 height 5
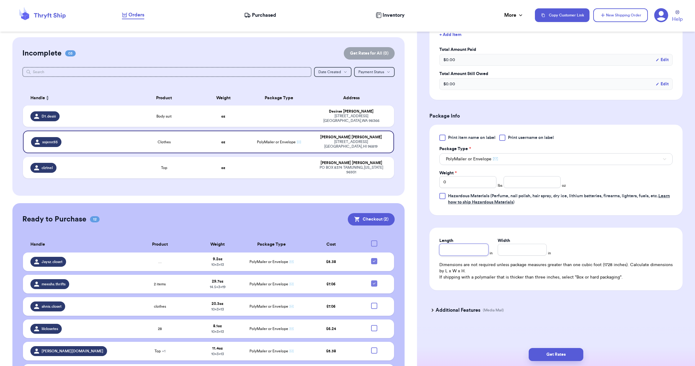
click at [474, 249] on input "Length" at bounding box center [464, 250] width 49 height 12
type input "1"
type input "19"
click at [503, 254] on input "Width *" at bounding box center [522, 250] width 49 height 12
type input "1"
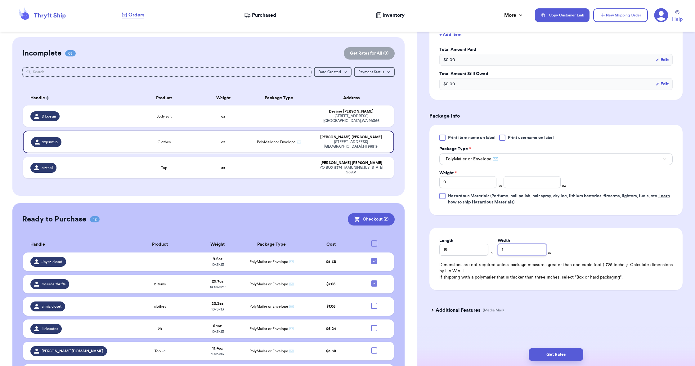
type input "14"
type input "14.5"
click at [452, 182] on input "0" at bounding box center [468, 182] width 57 height 12
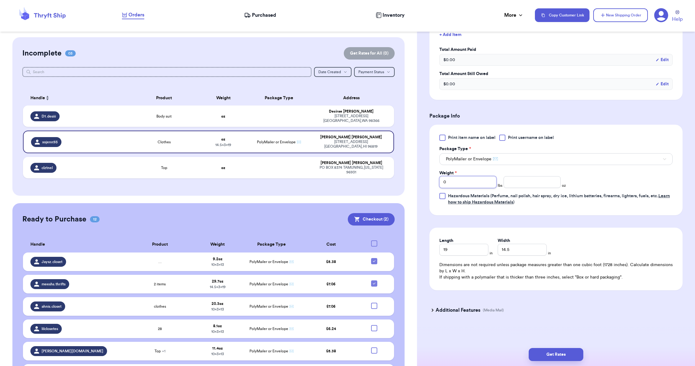
type input "1"
click at [517, 181] on input "number" at bounding box center [532, 182] width 57 height 12
type input "6"
click at [544, 353] on button "Get Rates" at bounding box center [556, 354] width 55 height 13
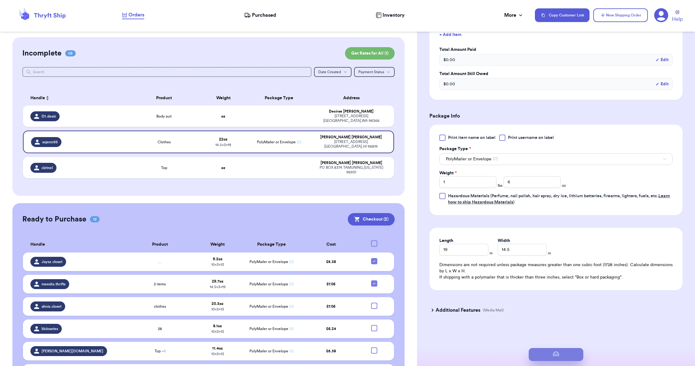
scroll to position [0, 0]
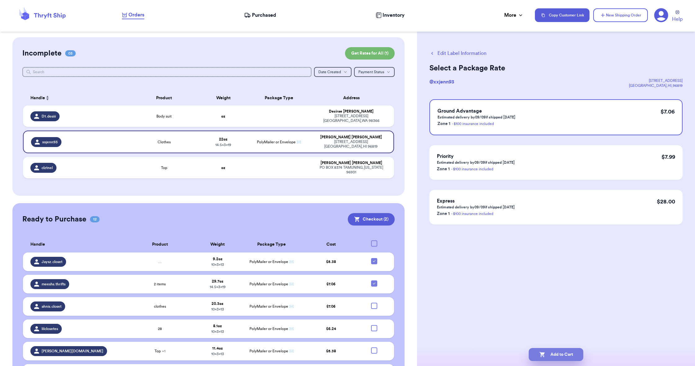
click at [557, 353] on button "Add to Cart" at bounding box center [556, 354] width 55 height 13
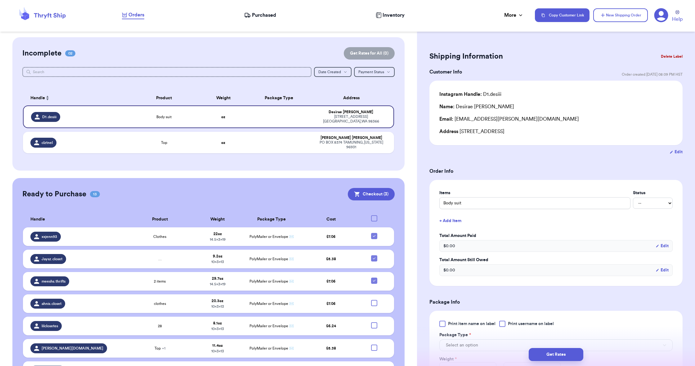
click at [260, 16] on span "Purchased" at bounding box center [264, 14] width 24 height 7
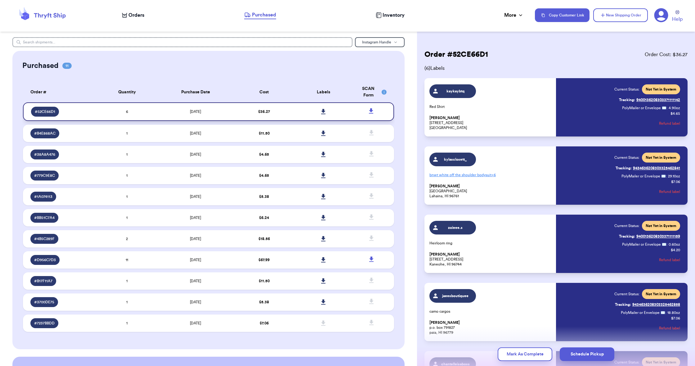
click at [324, 115] on icon at bounding box center [323, 112] width 5 height 6
